Goal: Information Seeking & Learning: Compare options

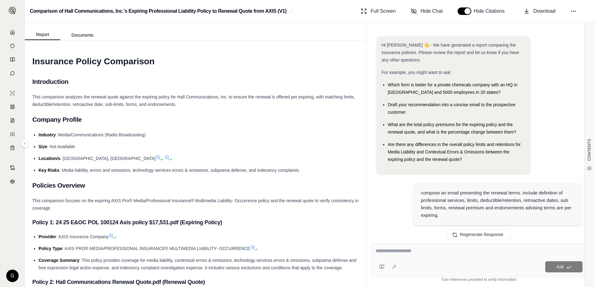
scroll to position [1267, 0]
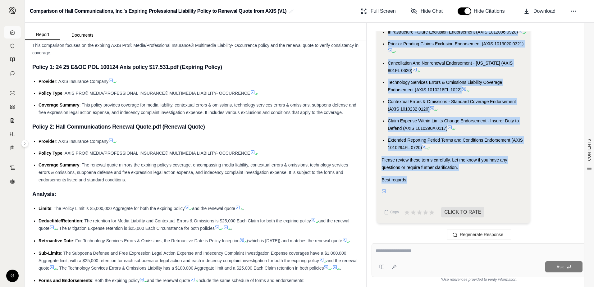
click at [13, 32] on icon at bounding box center [12, 32] width 5 height 5
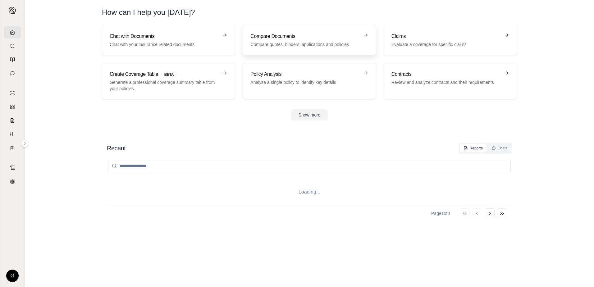
click at [265, 36] on h3 "Compare Documents" at bounding box center [304, 36] width 109 height 7
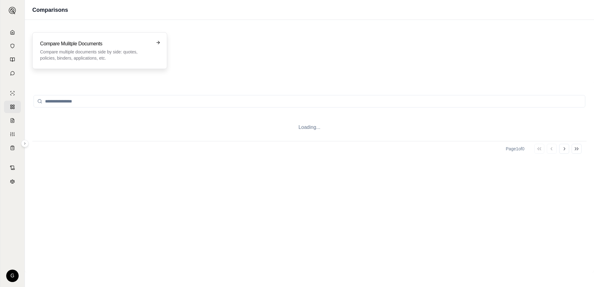
click at [113, 49] on p "Compare multiple documents side by side: quotes, policies, binders, application…" at bounding box center [95, 55] width 111 height 12
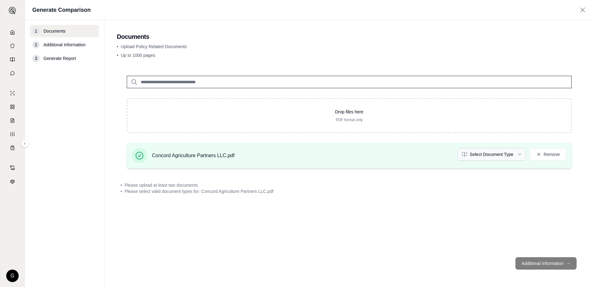
click at [518, 153] on html "G Generate Comparison 1 Documents 2 Additional Information 3 Generate Report Do…" at bounding box center [297, 143] width 594 height 287
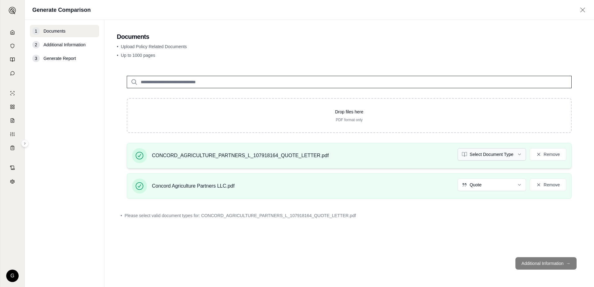
click at [519, 154] on html "G Generate Comparison 1 Documents 2 Additional Information 3 Generate Report Do…" at bounding box center [297, 143] width 594 height 287
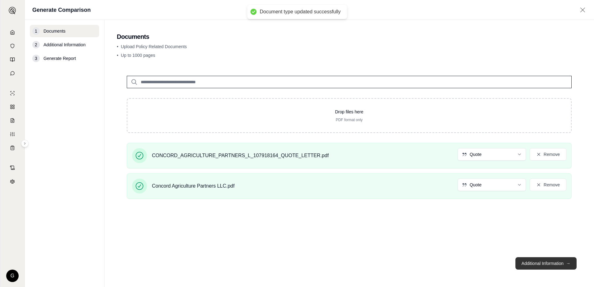
click at [542, 262] on button "Additional Information →" at bounding box center [545, 263] width 61 height 12
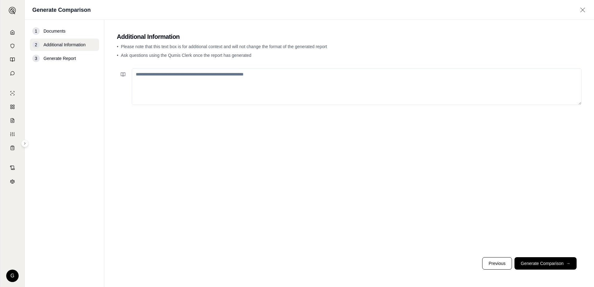
click at [218, 76] on textarea at bounding box center [357, 86] width 450 height 37
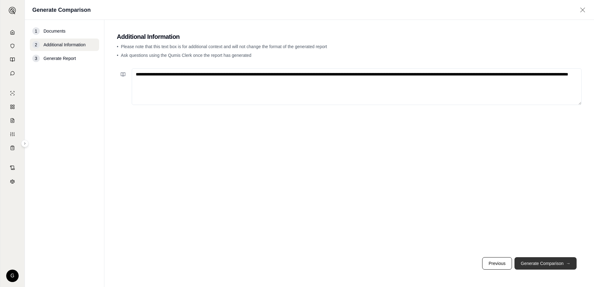
type textarea "**********"
click at [545, 265] on button "Generate Comparison →" at bounding box center [545, 263] width 62 height 12
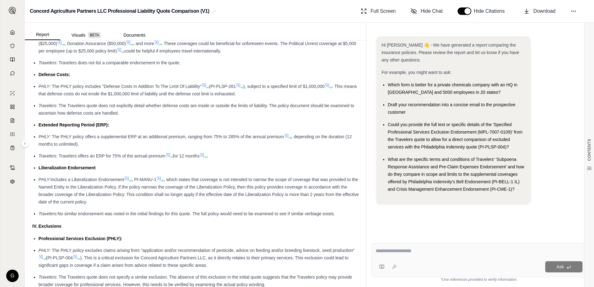
scroll to position [870, 0]
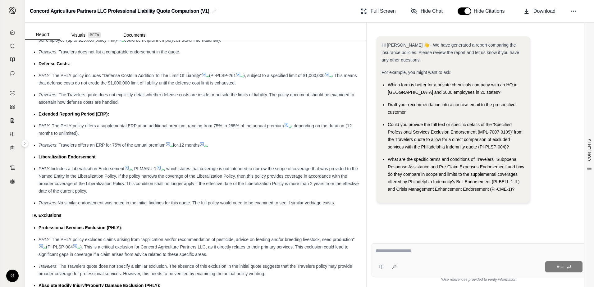
click at [382, 252] on textarea at bounding box center [479, 250] width 207 height 7
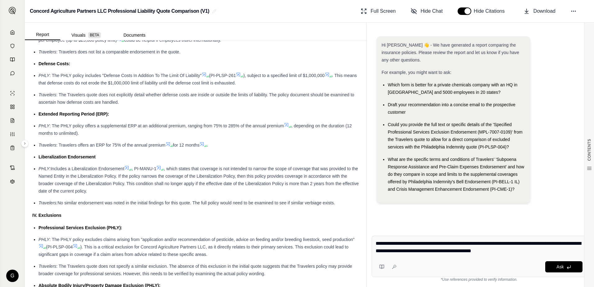
type textarea "**********"
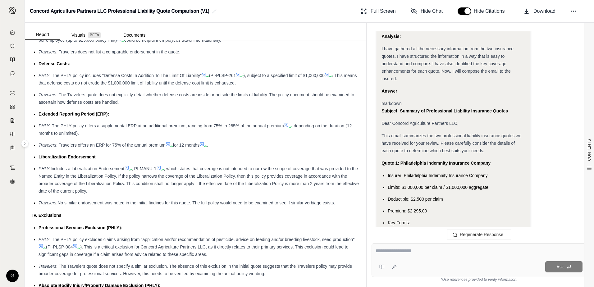
scroll to position [758, 0]
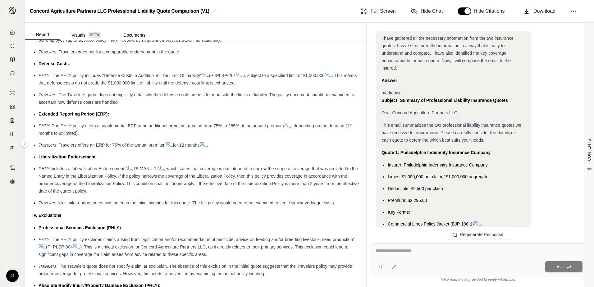
click at [381, 118] on div "Okay, I need to compose an email summarizing the key aspects of the two insuran…" at bounding box center [453, 104] width 154 height 1216
click at [381, 116] on div "Okay, I need to compose an email summarizing the key aspects of the two insuran…" at bounding box center [453, 104] width 154 height 1216
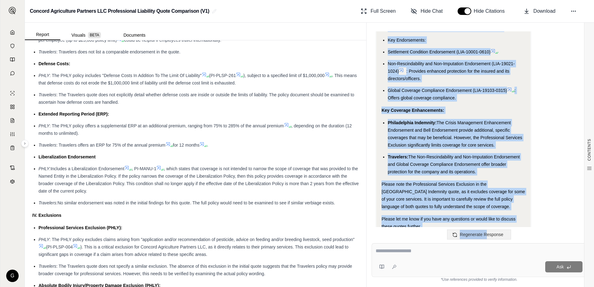
scroll to position [1224, 0]
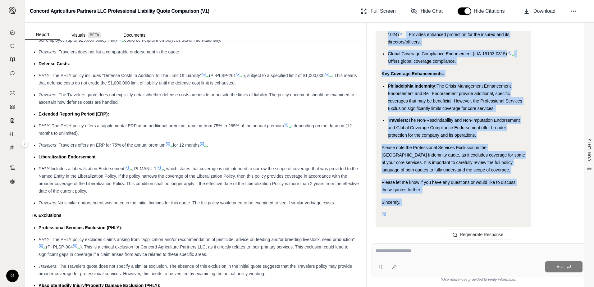
drag, startPoint x: 382, startPoint y: 117, endPoint x: 487, endPoint y: 185, distance: 125.5
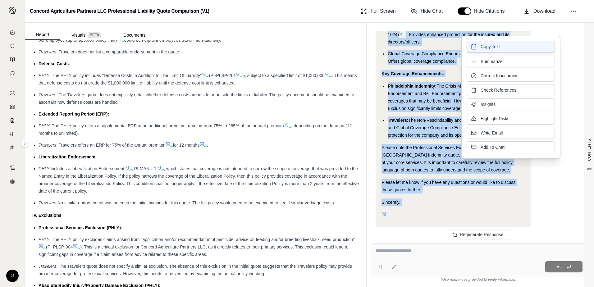
click at [483, 46] on span "Copy Text" at bounding box center [490, 46] width 19 height 6
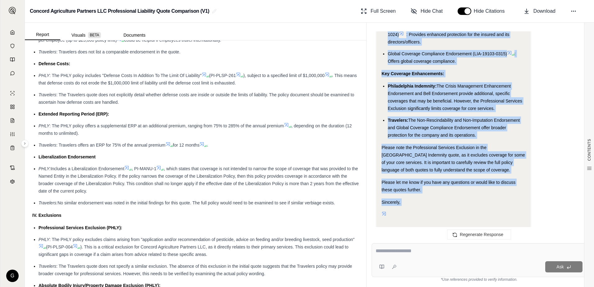
click at [417, 250] on textarea at bounding box center [479, 250] width 207 height 7
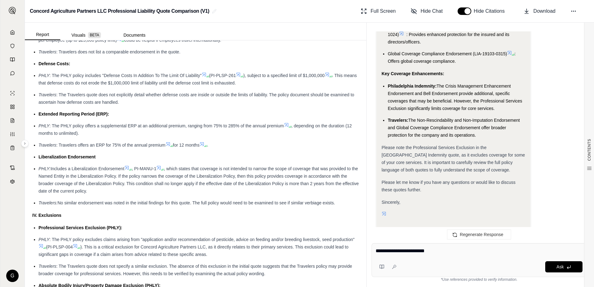
type textarea "**********"
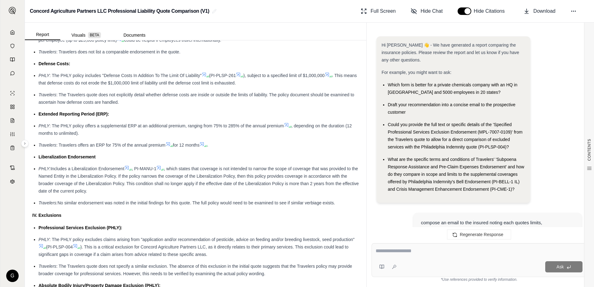
scroll to position [1610, 0]
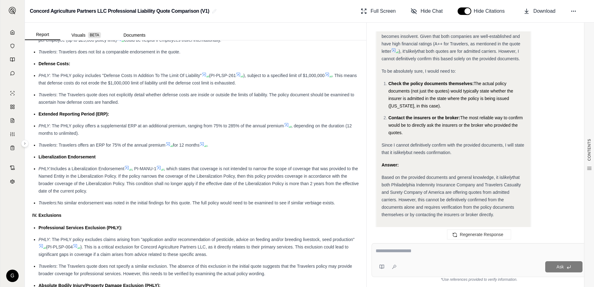
click at [379, 253] on textarea at bounding box center [479, 250] width 207 height 7
type textarea "**********"
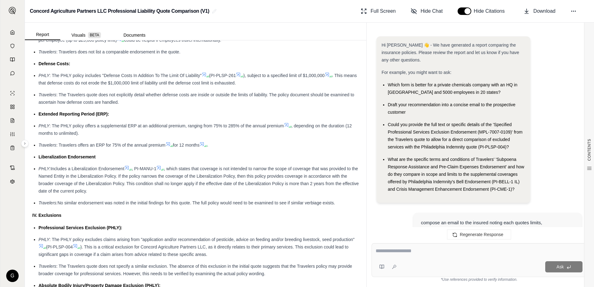
scroll to position [1861, 0]
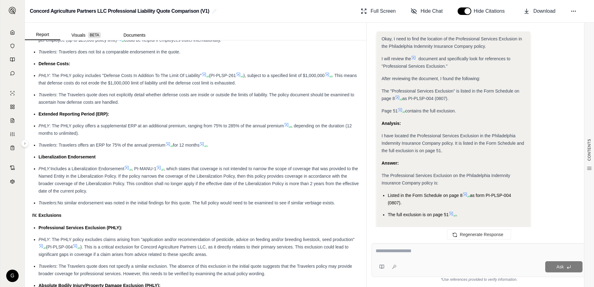
click at [452, 212] on icon at bounding box center [451, 214] width 4 height 4
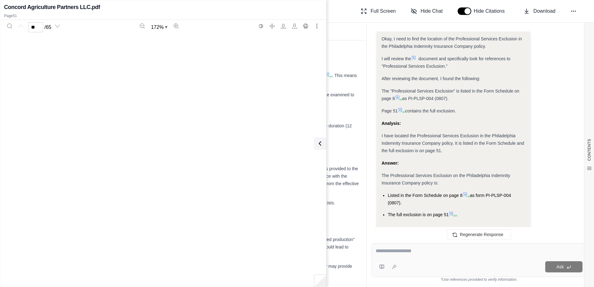
scroll to position [21163, 0]
click at [465, 192] on icon at bounding box center [465, 194] width 5 height 5
type input "*"
click at [387, 252] on textarea at bounding box center [479, 250] width 207 height 7
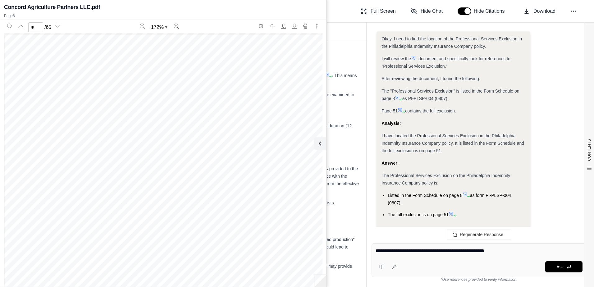
drag, startPoint x: 396, startPoint y: 250, endPoint x: 400, endPoint y: 252, distance: 4.7
click at [440, 250] on textarea "**********" at bounding box center [479, 250] width 207 height 7
type textarea "**********"
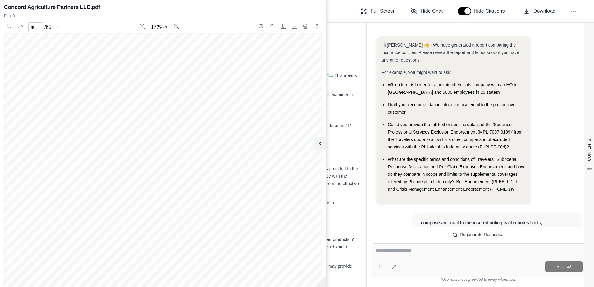
scroll to position [2300, 0]
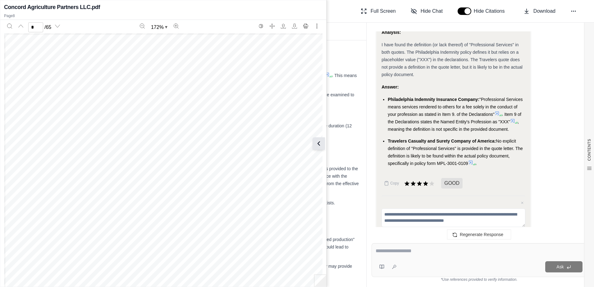
click at [320, 143] on icon at bounding box center [318, 143] width 7 height 7
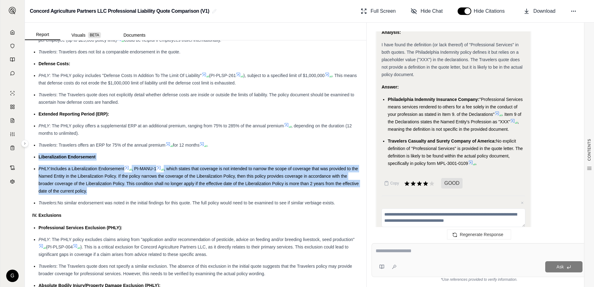
drag, startPoint x: 39, startPoint y: 163, endPoint x: 121, endPoint y: 199, distance: 89.7
click at [121, 199] on ul "Professional Liability Coverage: PHLY : Offers $1,000,000 per claim and $1,000,…" at bounding box center [195, 82] width 326 height 247
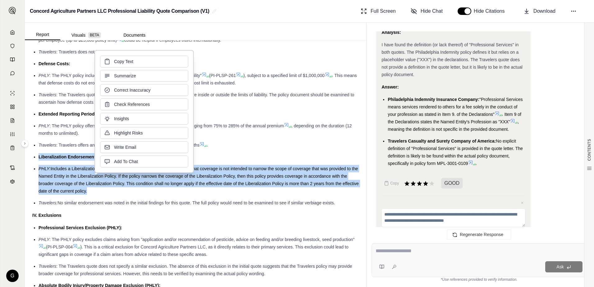
drag, startPoint x: 121, startPoint y: 199, endPoint x: 84, endPoint y: 184, distance: 39.4
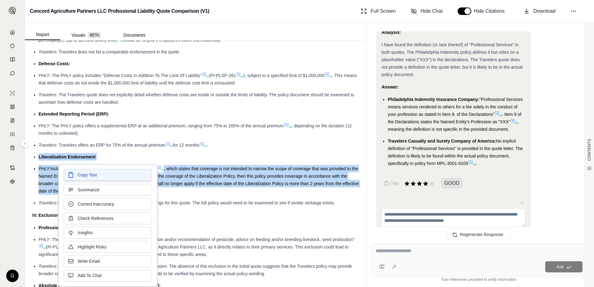
drag, startPoint x: 84, startPoint y: 184, endPoint x: 78, endPoint y: 175, distance: 10.4
click at [78, 175] on span "Copy Text" at bounding box center [87, 175] width 19 height 6
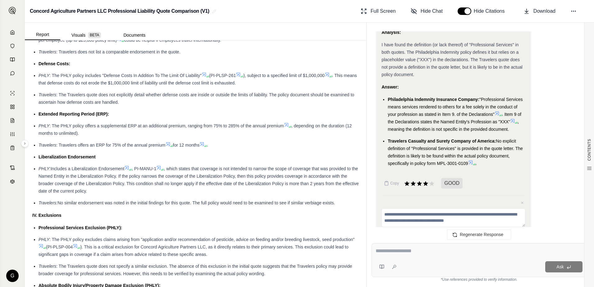
click at [380, 251] on textarea at bounding box center [479, 250] width 207 height 7
type textarea "**********"
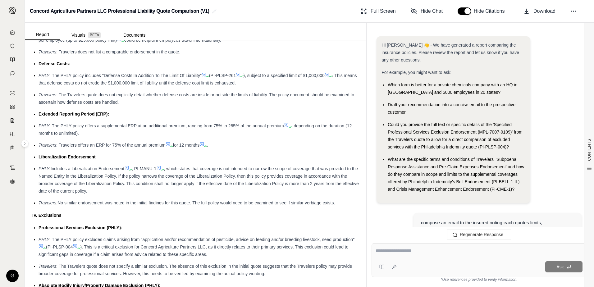
scroll to position [2701, 0]
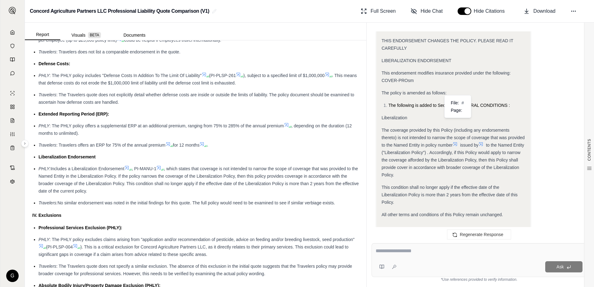
click at [456, 142] on icon at bounding box center [455, 144] width 5 height 5
click at [456, 142] on icon at bounding box center [455, 144] width 4 height 4
click at [483, 142] on icon at bounding box center [480, 144] width 5 height 5
click at [457, 142] on icon at bounding box center [455, 144] width 5 height 5
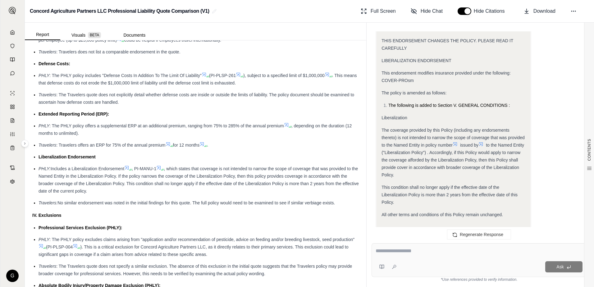
click at [453, 128] on span "The coverage provided by this Policy (including any endorsements thereto) is no…" at bounding box center [452, 138] width 143 height 20
click at [456, 142] on icon at bounding box center [455, 144] width 4 height 4
click at [483, 142] on icon at bounding box center [480, 144] width 5 height 5
click at [483, 142] on icon at bounding box center [481, 144] width 4 height 4
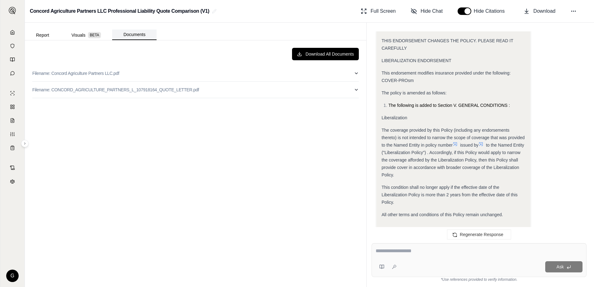
click at [128, 35] on button "Documents" at bounding box center [134, 35] width 44 height 11
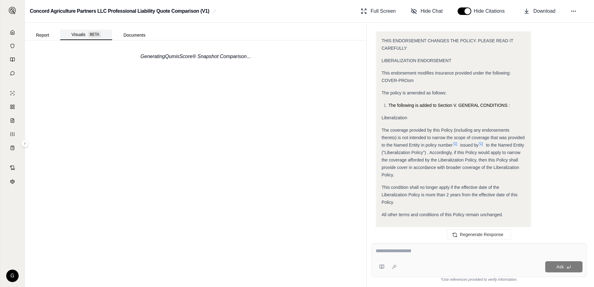
click at [84, 34] on button "Visuals BETA" at bounding box center [86, 35] width 52 height 11
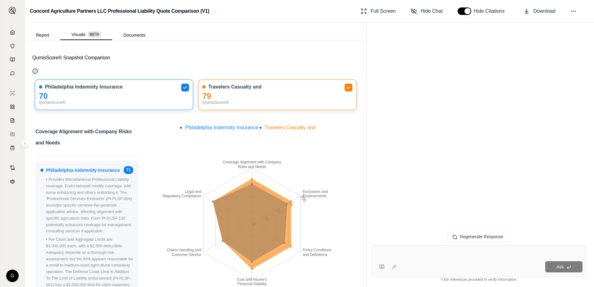
scroll to position [0, 0]
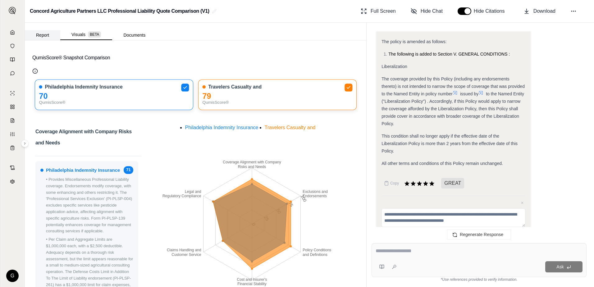
click at [44, 33] on button "Report" at bounding box center [42, 35] width 35 height 10
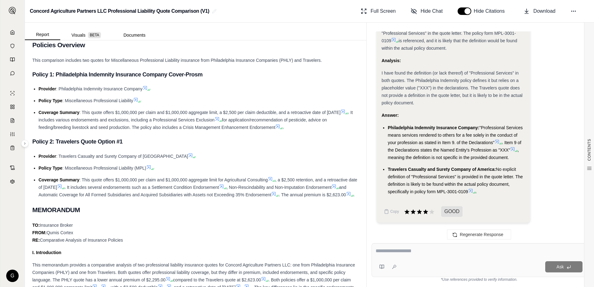
scroll to position [2267, 0]
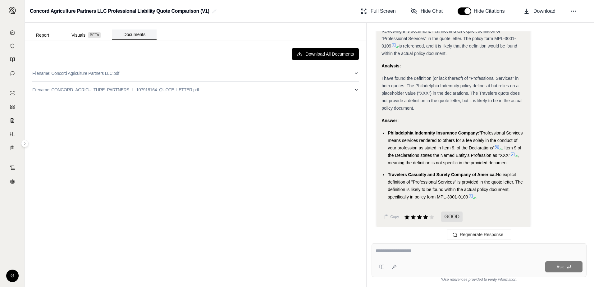
click at [136, 37] on button "Documents" at bounding box center [134, 35] width 44 height 11
click at [70, 74] on p "Filename: Concord Agriculture Partners LLC.pdf" at bounding box center [75, 73] width 87 height 6
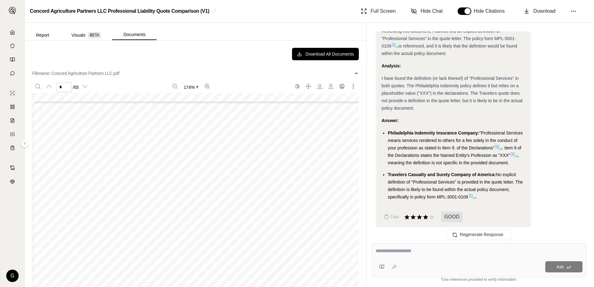
scroll to position [2547, 0]
type input "*"
